Goal: Browse casually

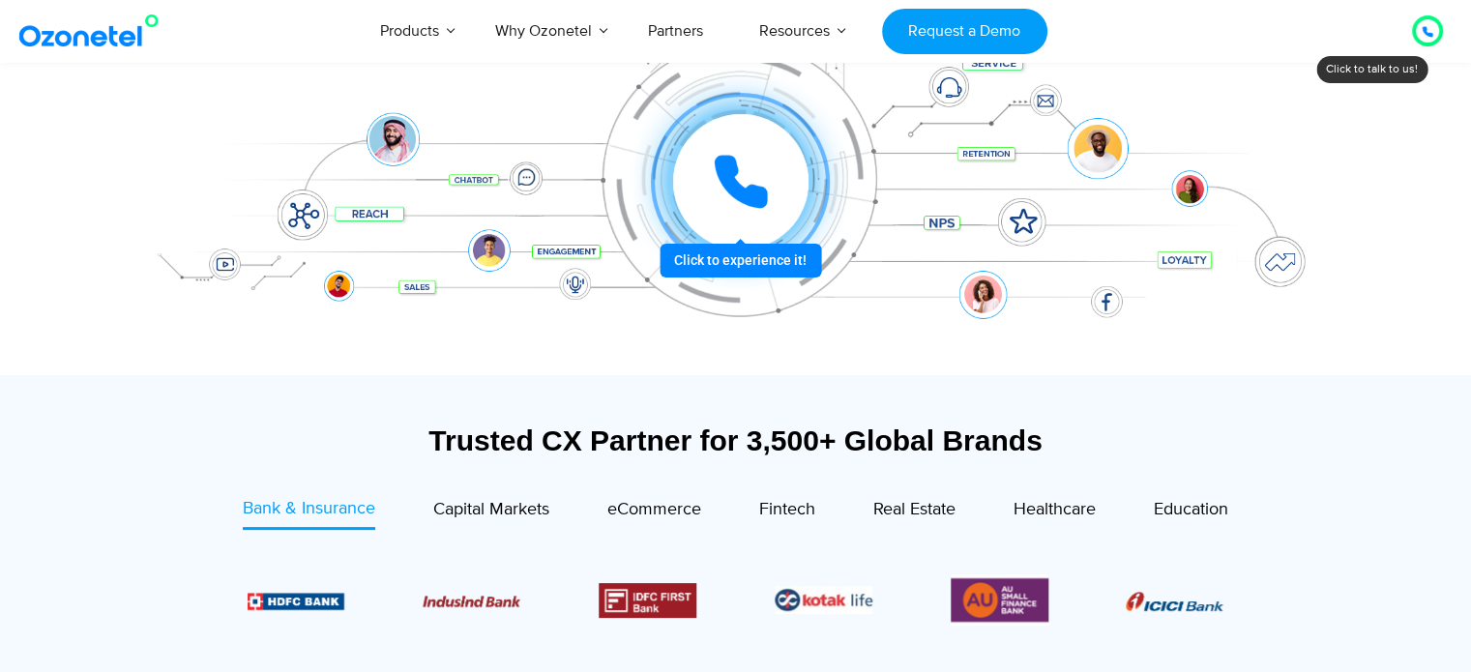
scroll to position [580, 0]
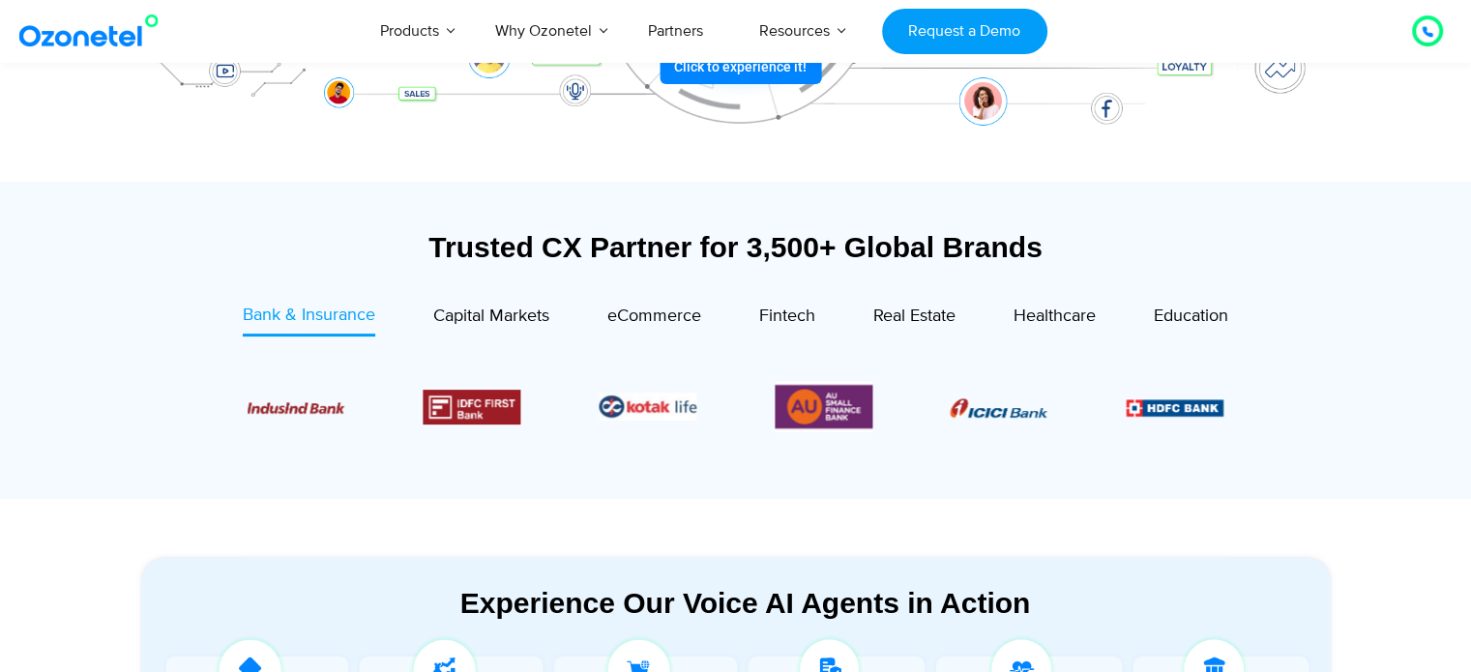
click at [707, 311] on div "Fintech" at bounding box center [758, 320] width 114 height 34
click at [669, 320] on span "eCommerce" at bounding box center [654, 316] width 94 height 21
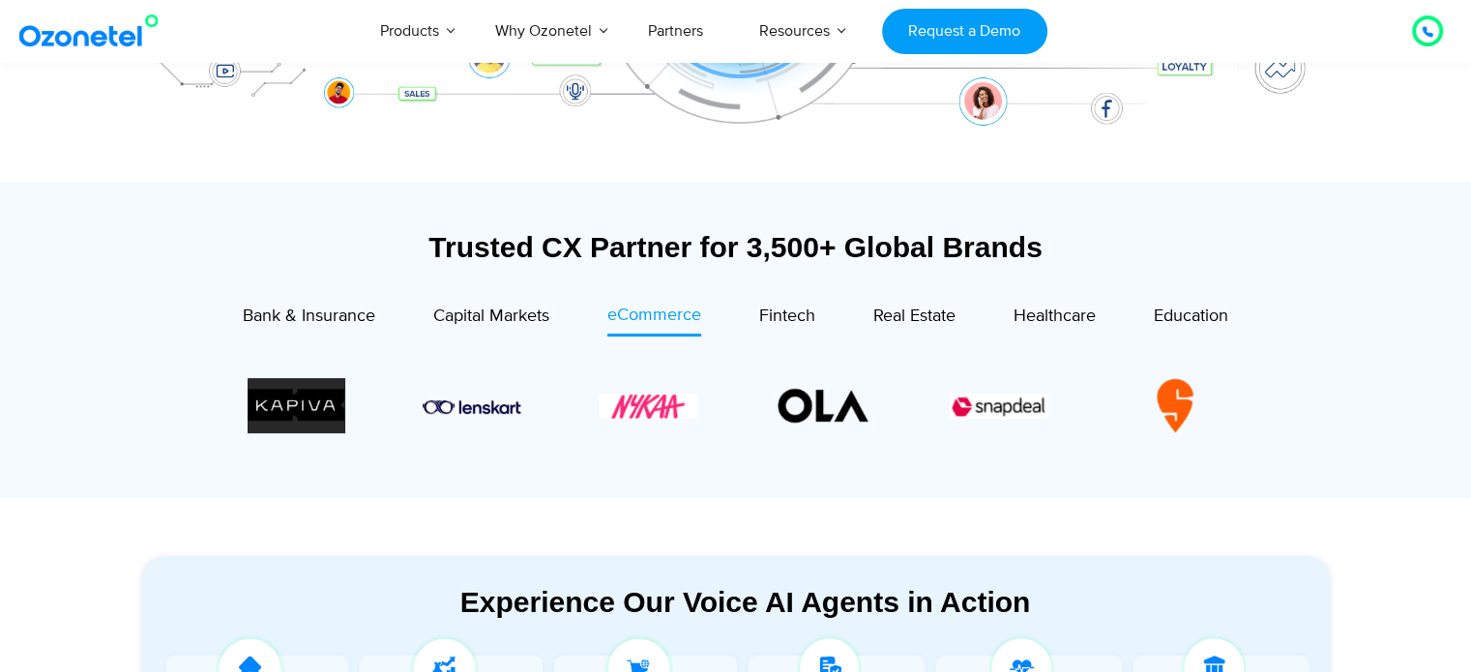
click at [785, 335] on section at bounding box center [735, 406] width 1131 height 157
click at [814, 315] on span "Fintech" at bounding box center [787, 316] width 56 height 21
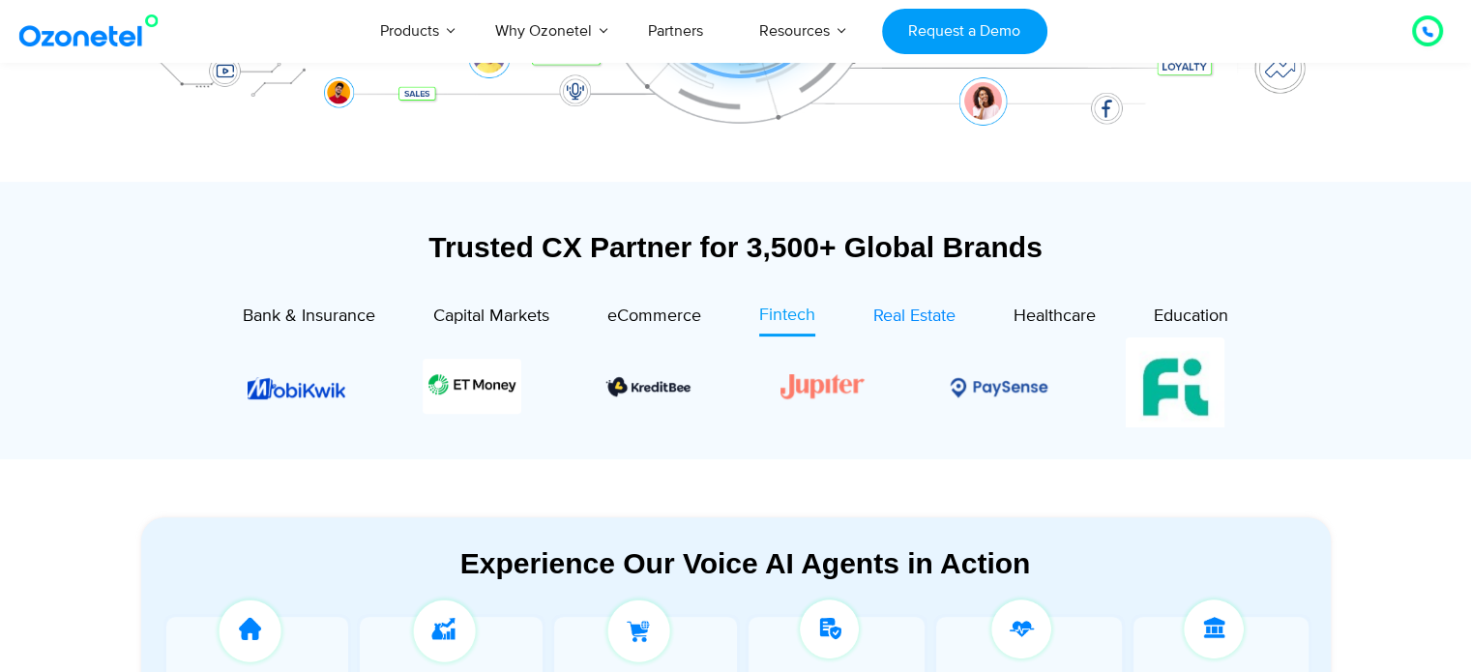
click at [913, 306] on span "Real Estate" at bounding box center [914, 316] width 82 height 21
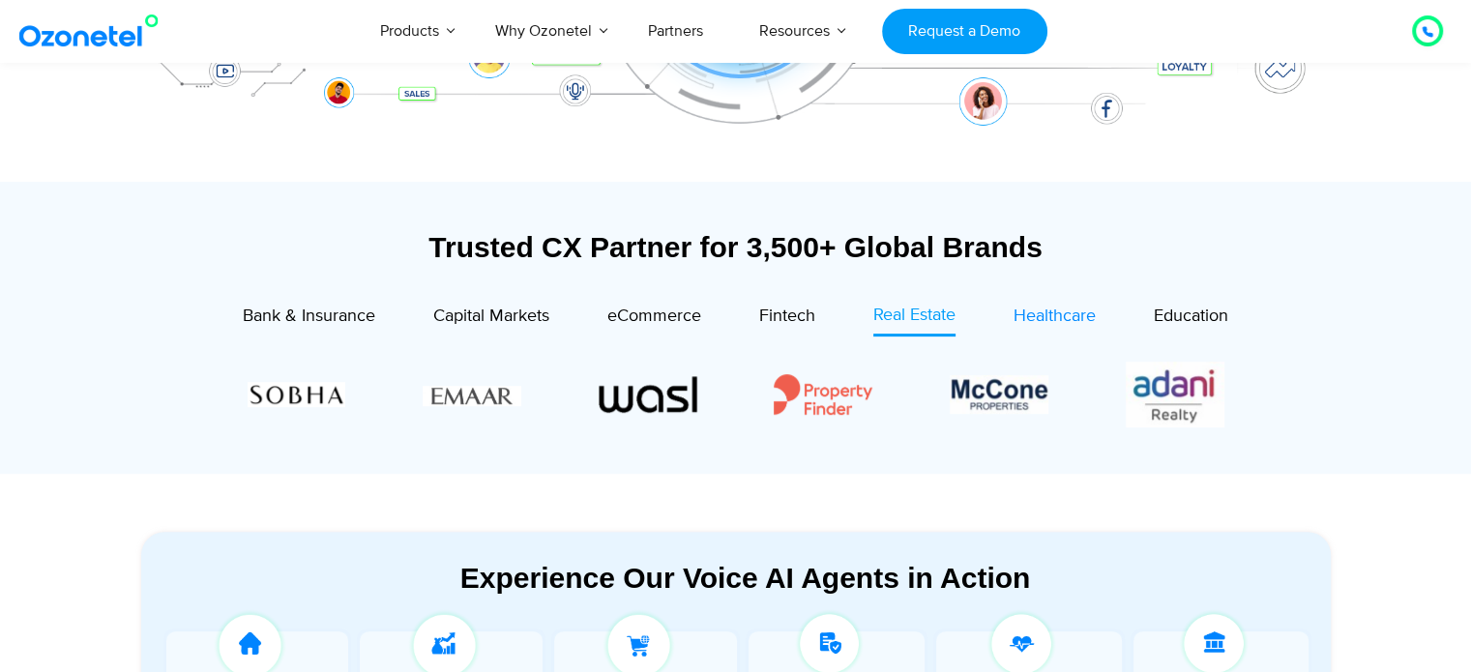
click at [1044, 305] on div "Healthcare" at bounding box center [1054, 317] width 82 height 26
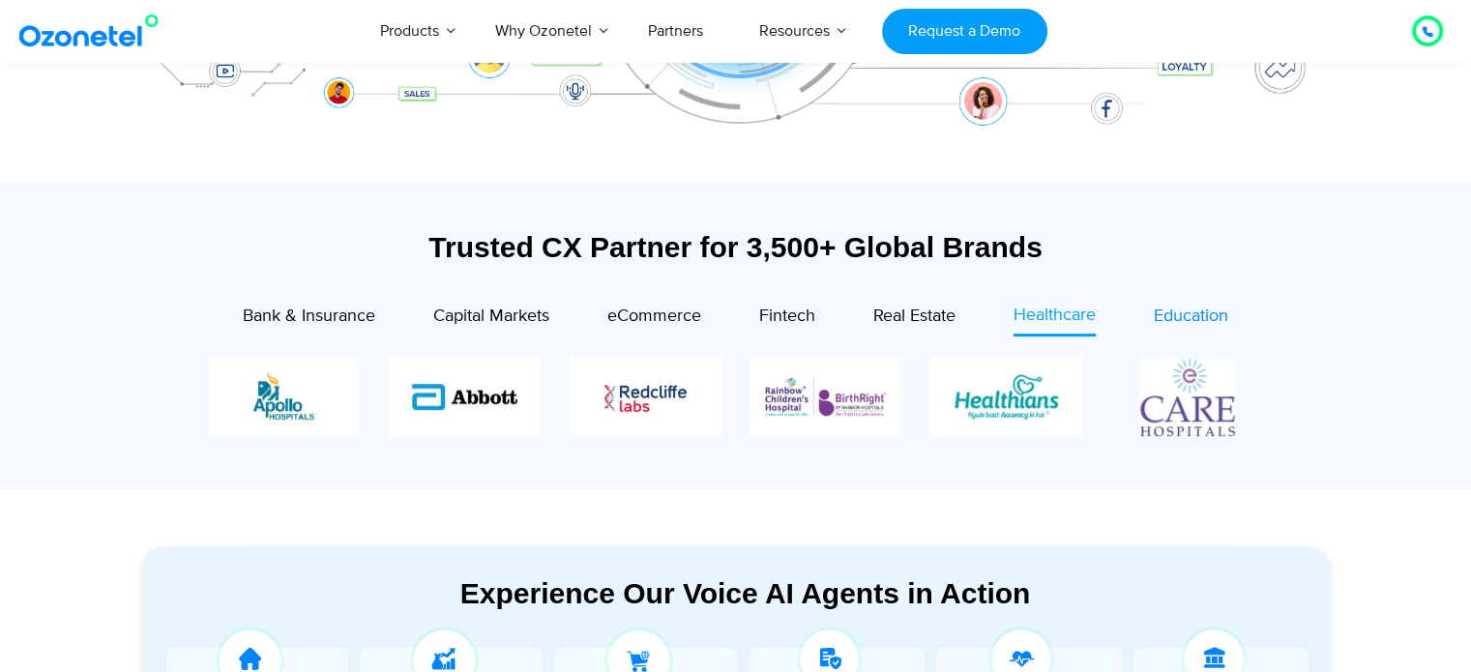
click at [1188, 304] on div "Education" at bounding box center [1190, 317] width 74 height 26
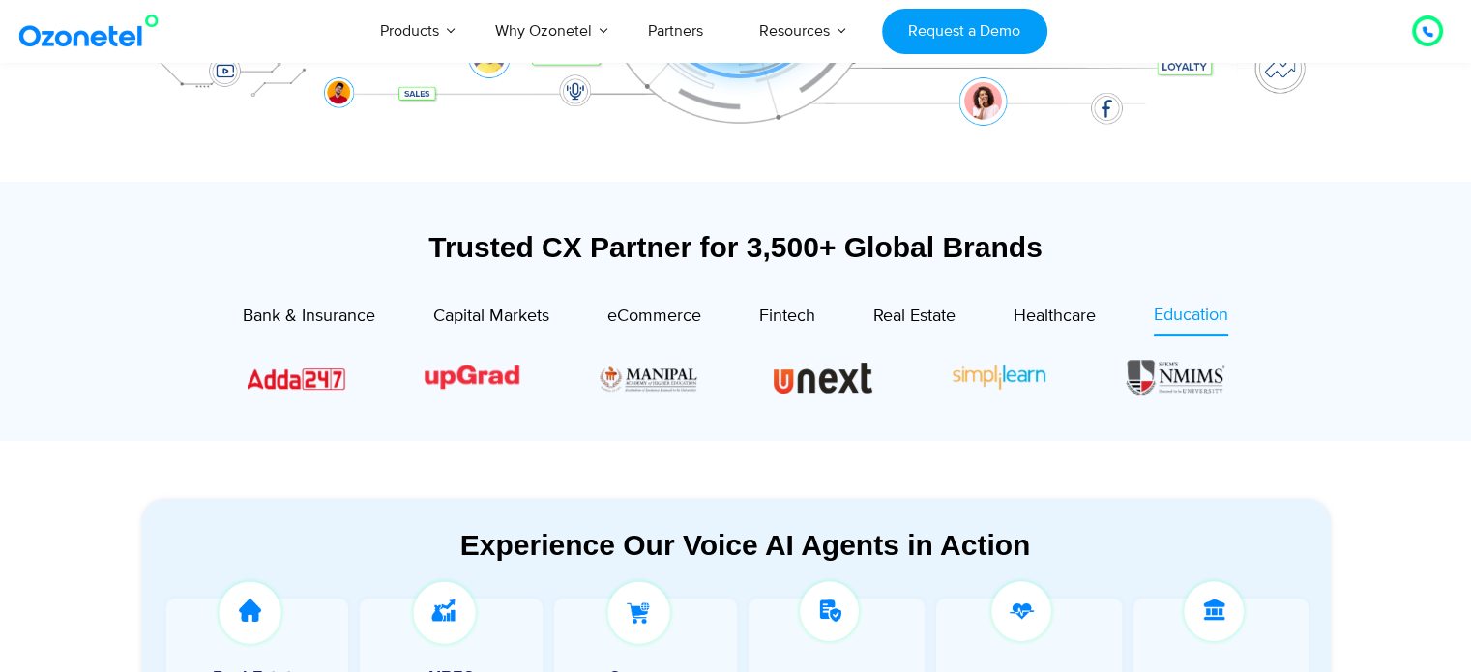
click at [327, 297] on div "Trusted CX Partner for 3,500+ Global Brands Bank & Insurance Capital Markets" at bounding box center [735, 330] width 1189 height 201
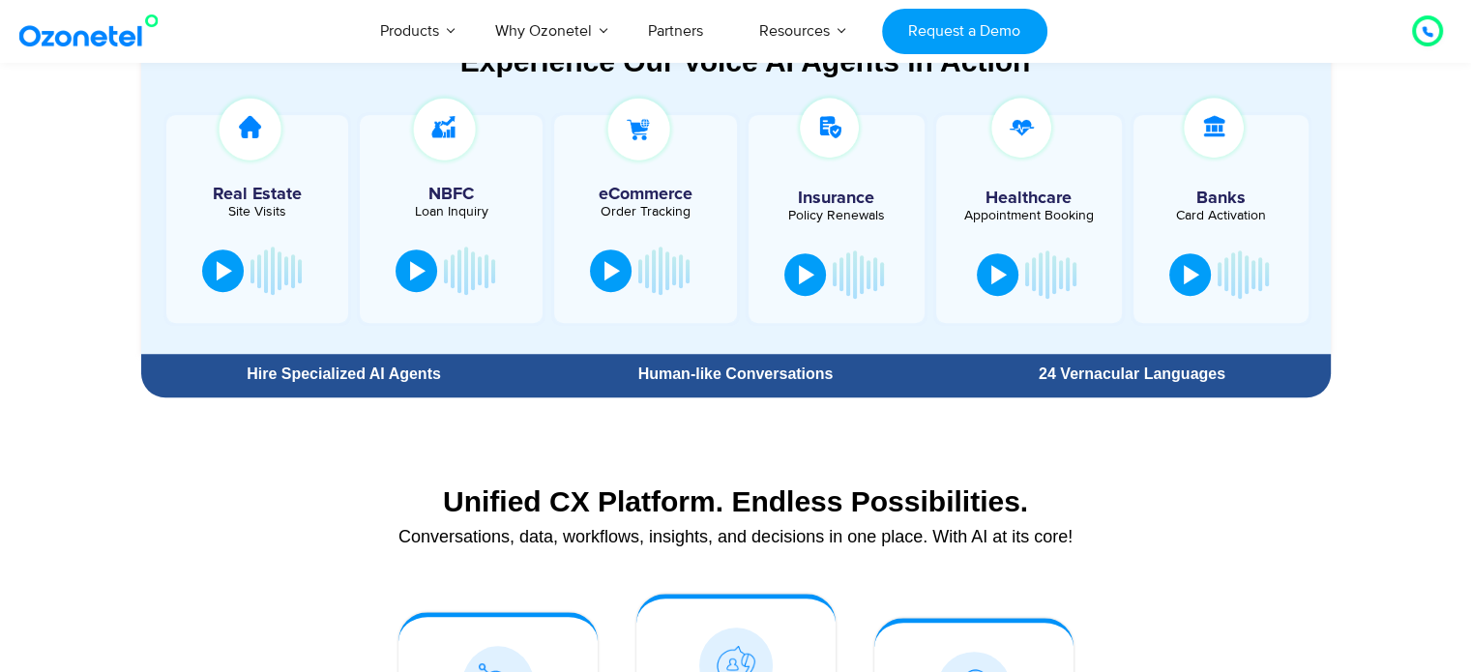
scroll to position [967, 0]
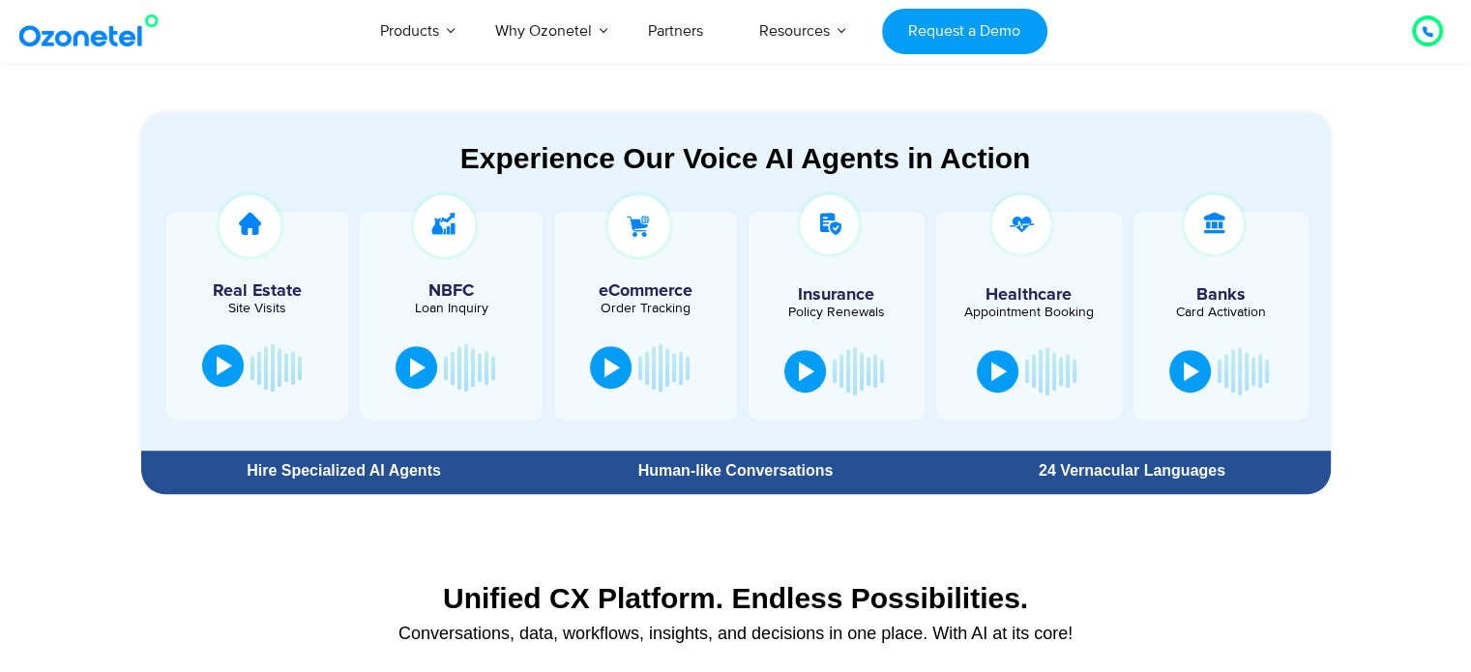
click at [223, 357] on div at bounding box center [224, 365] width 15 height 19
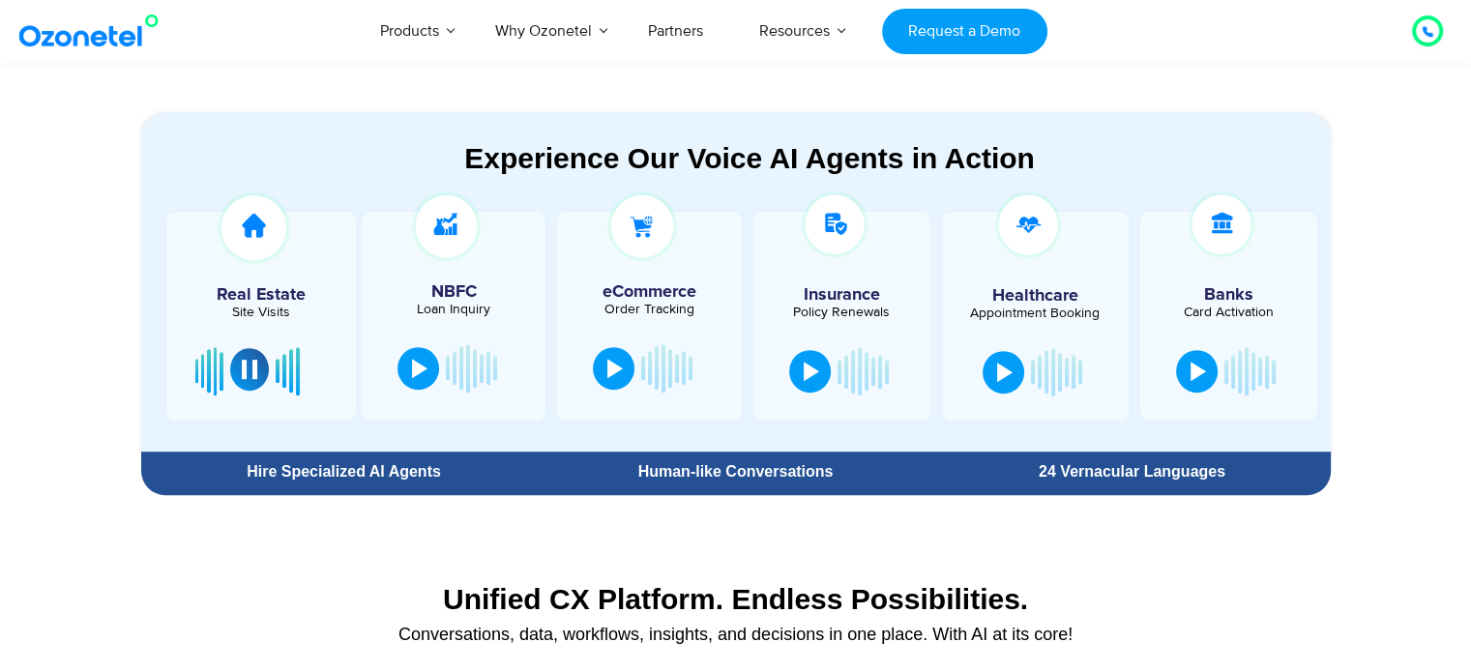
click at [248, 363] on div at bounding box center [249, 369] width 15 height 19
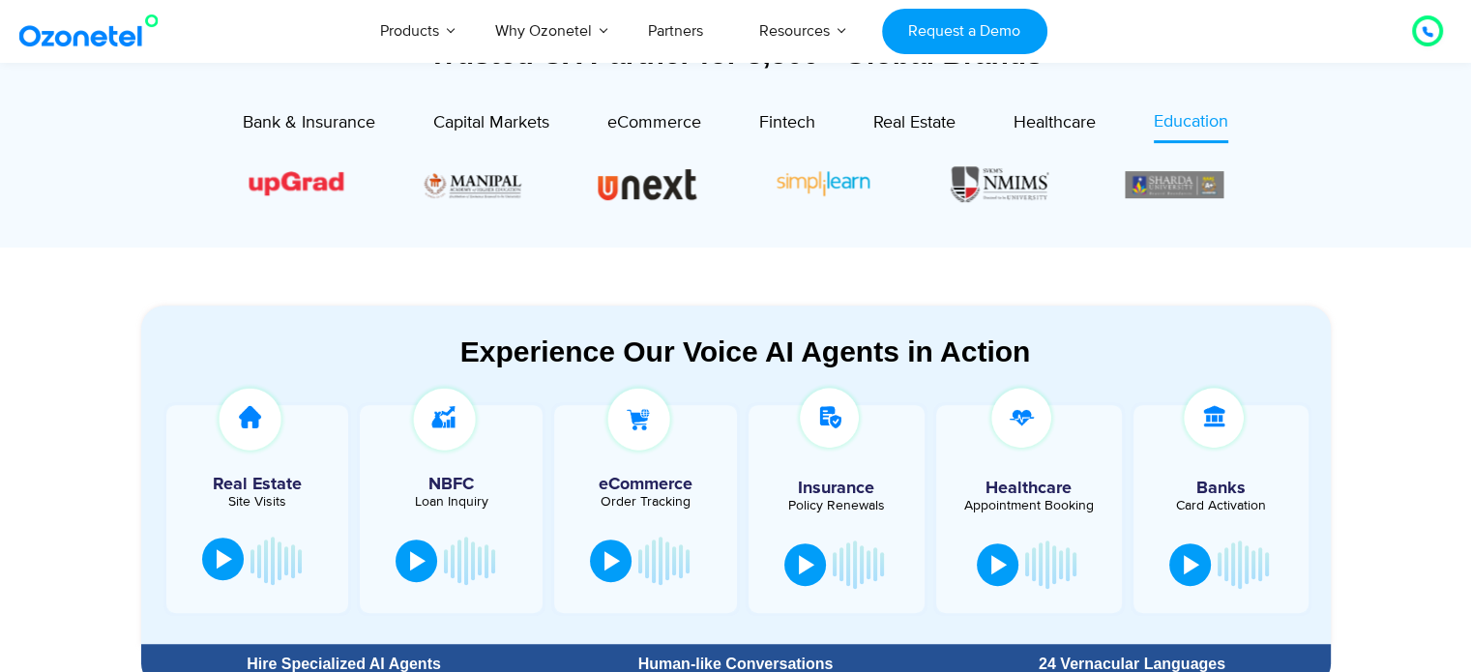
scroll to position [677, 0]
